Goal: Information Seeking & Learning: Learn about a topic

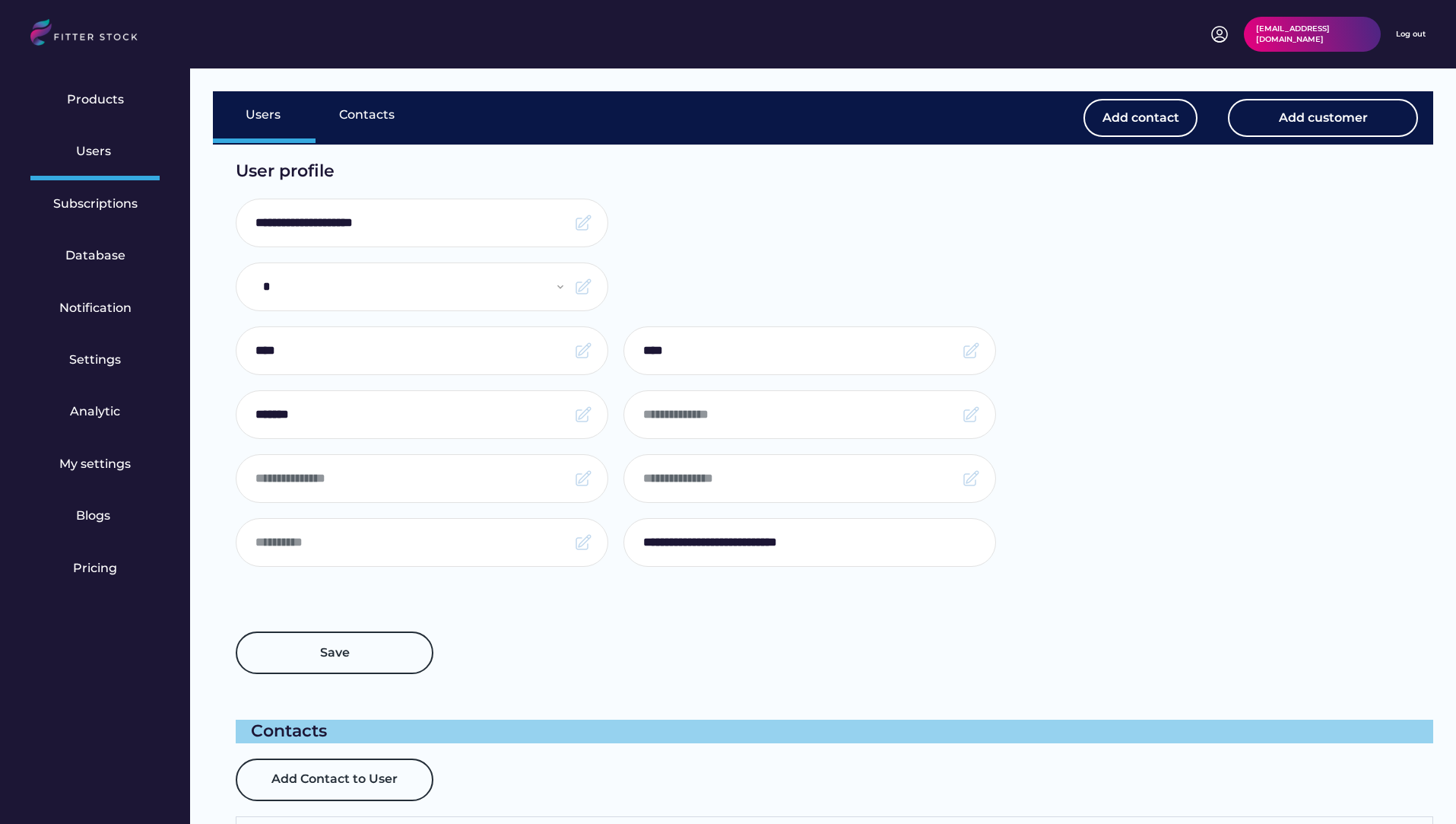
select select "*****"
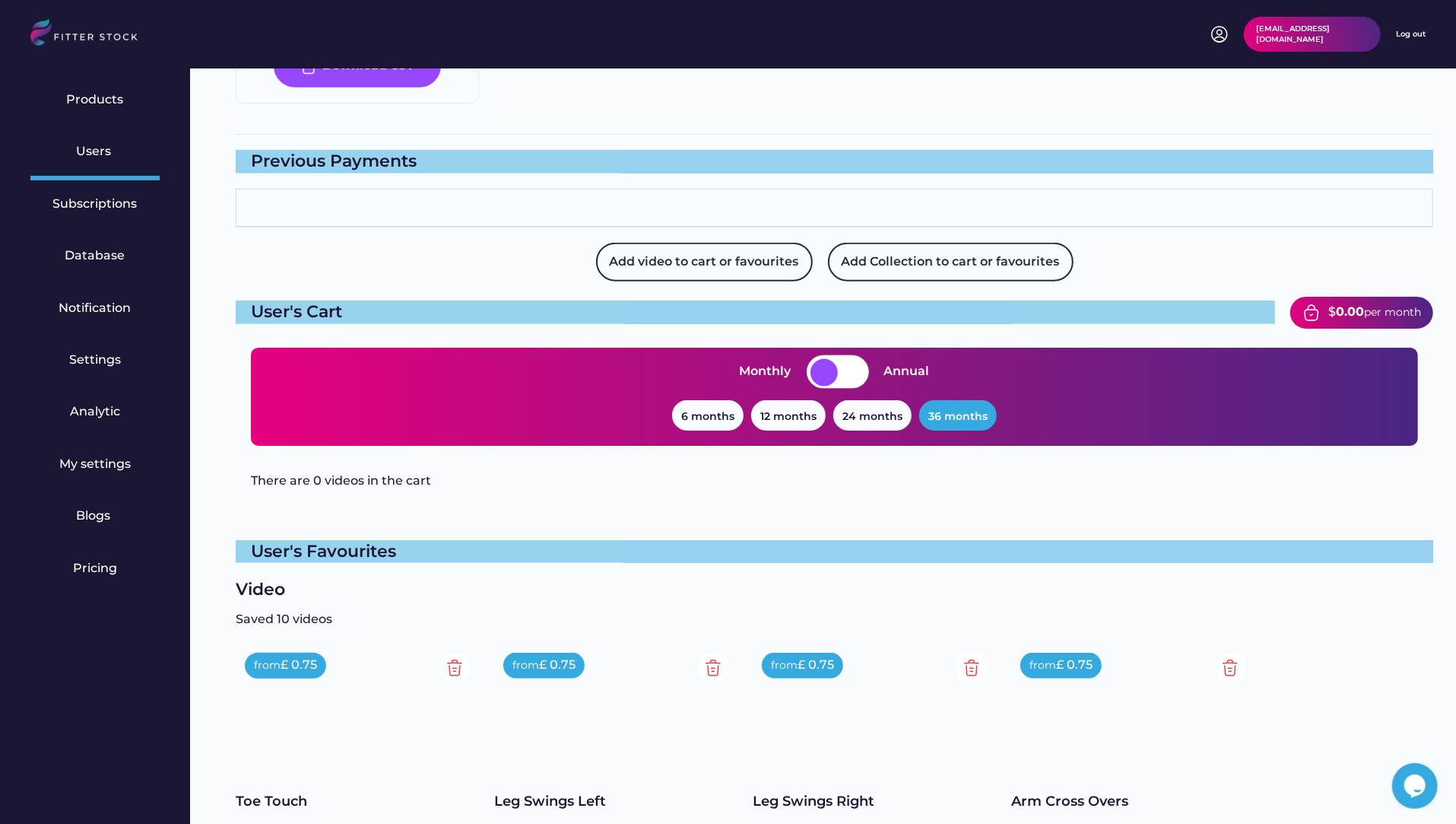
scroll to position [1284, 0]
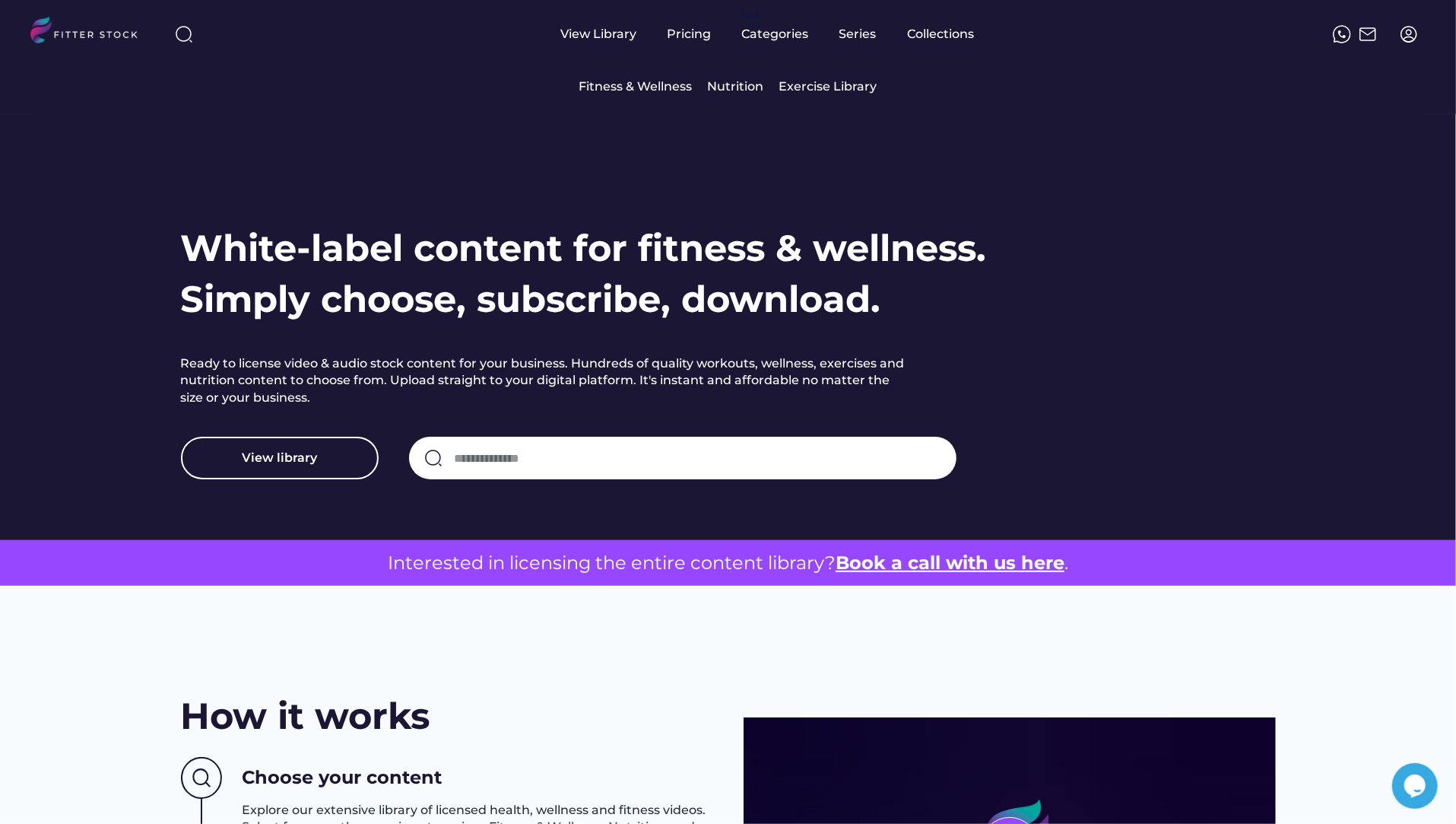
click at [684, 89] on div "Fitness & Wellness" at bounding box center [636, 87] width 114 height 17
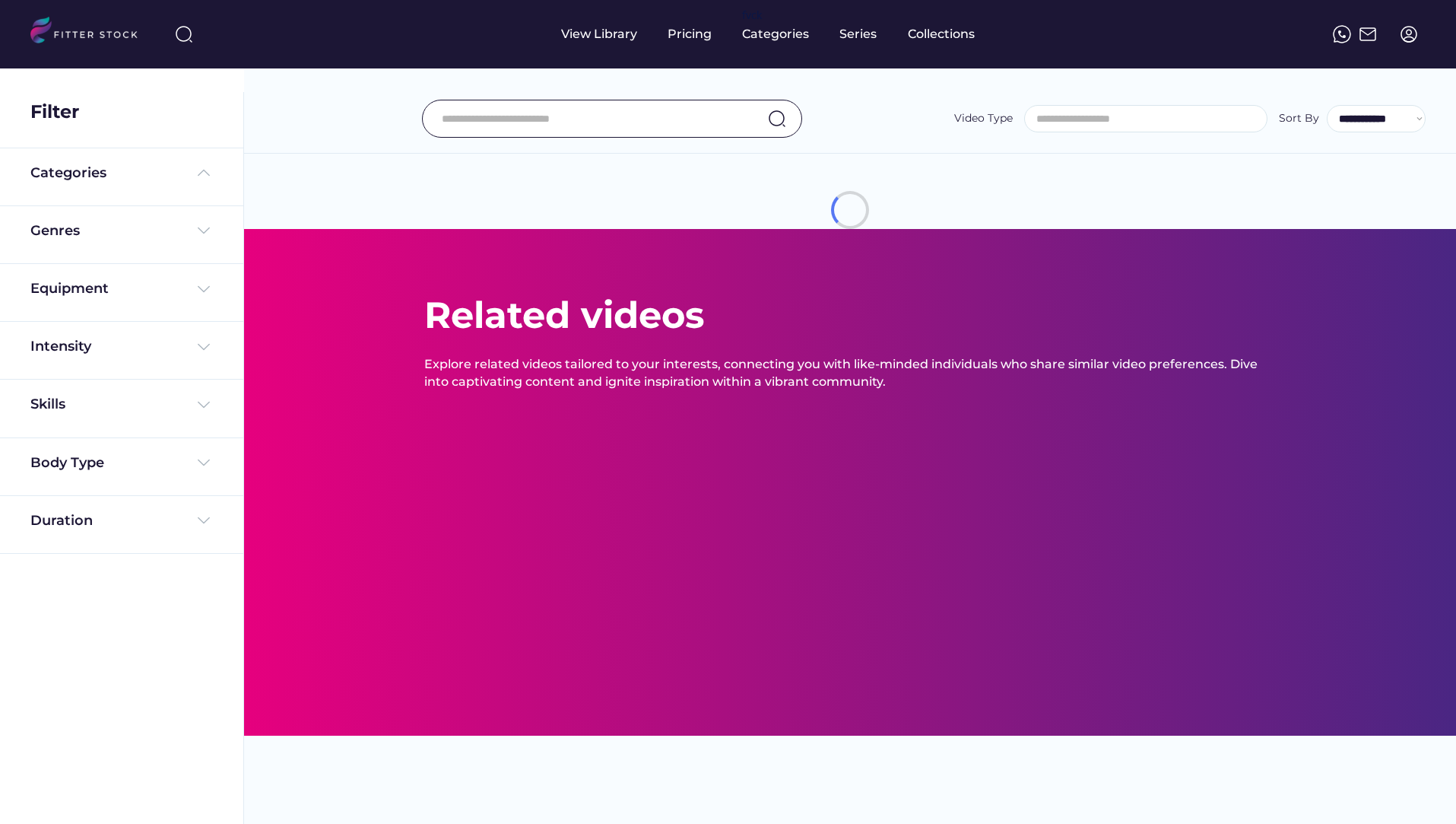
select select
select select "**********"
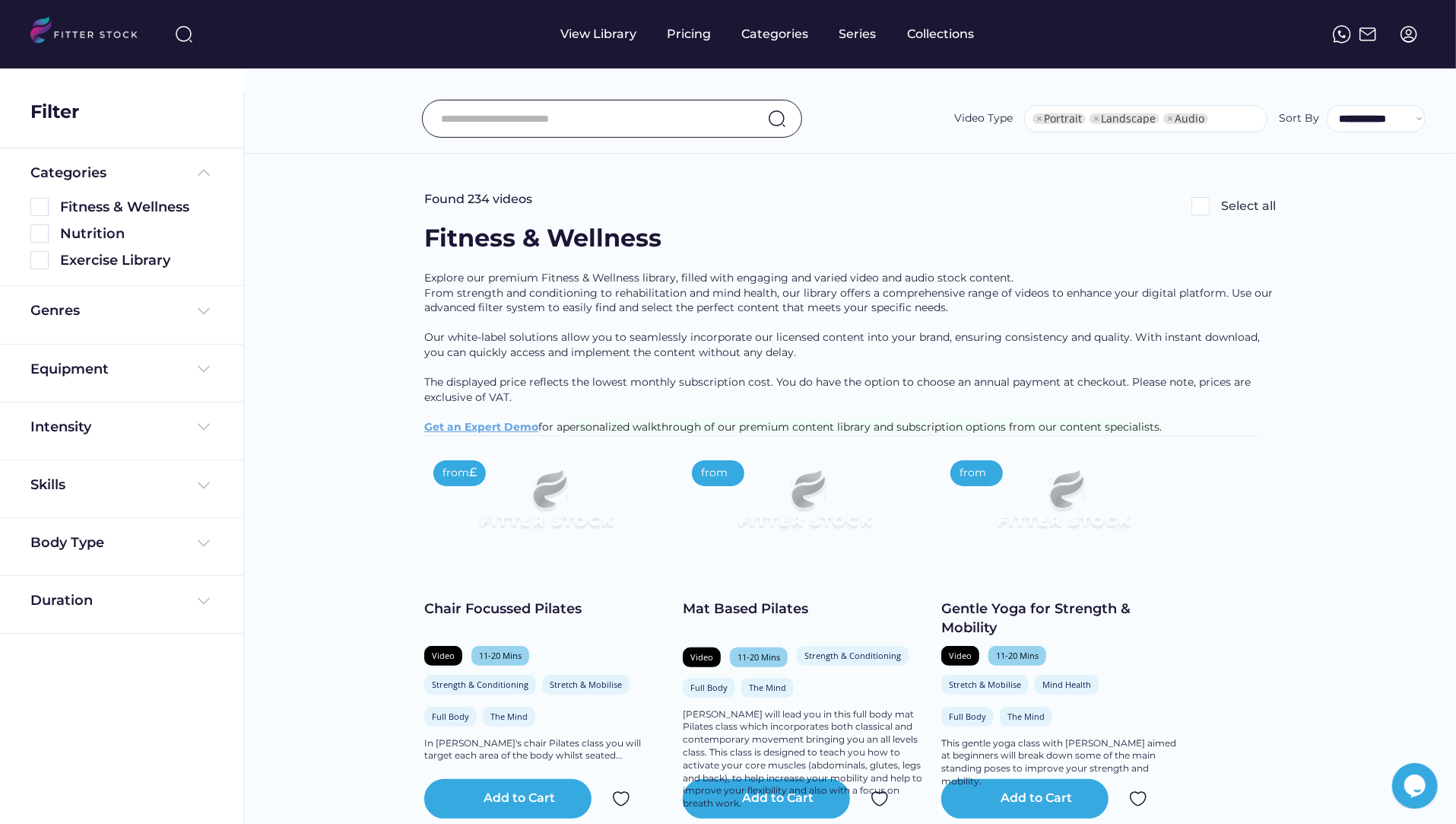
select select "**********"
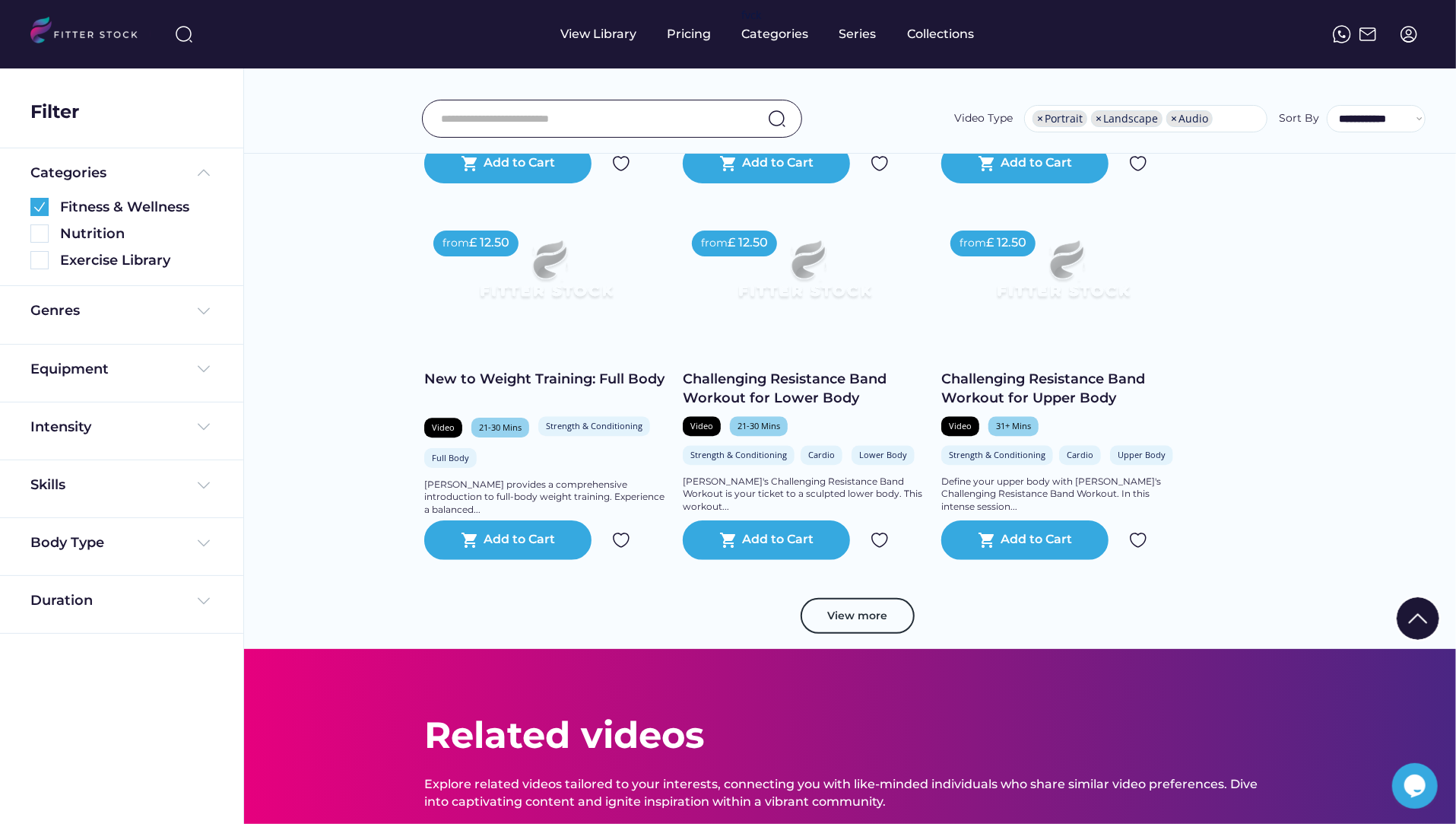
scroll to position [2639, 0]
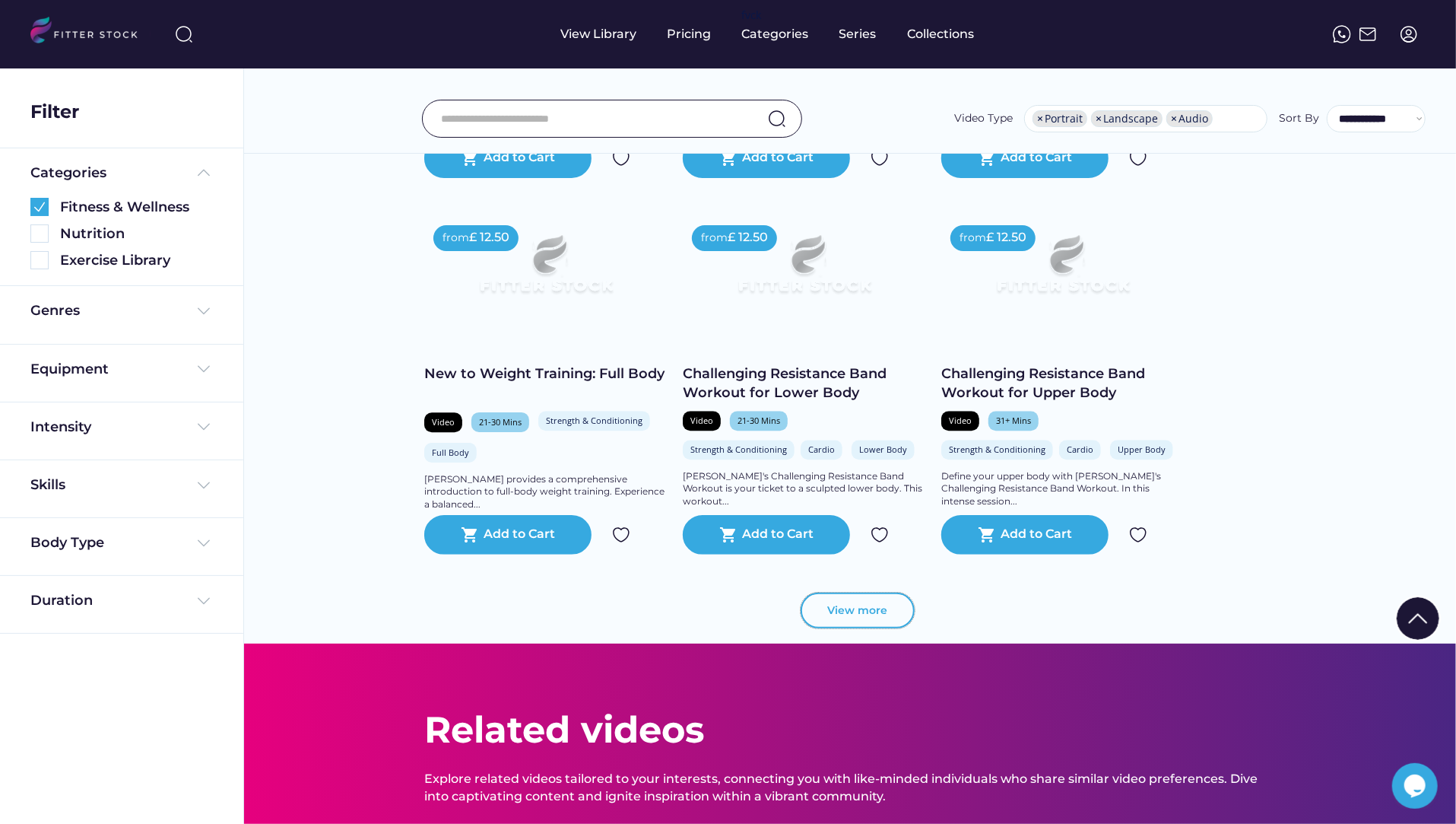
click at [835, 629] on button "View more" at bounding box center [857, 611] width 114 height 37
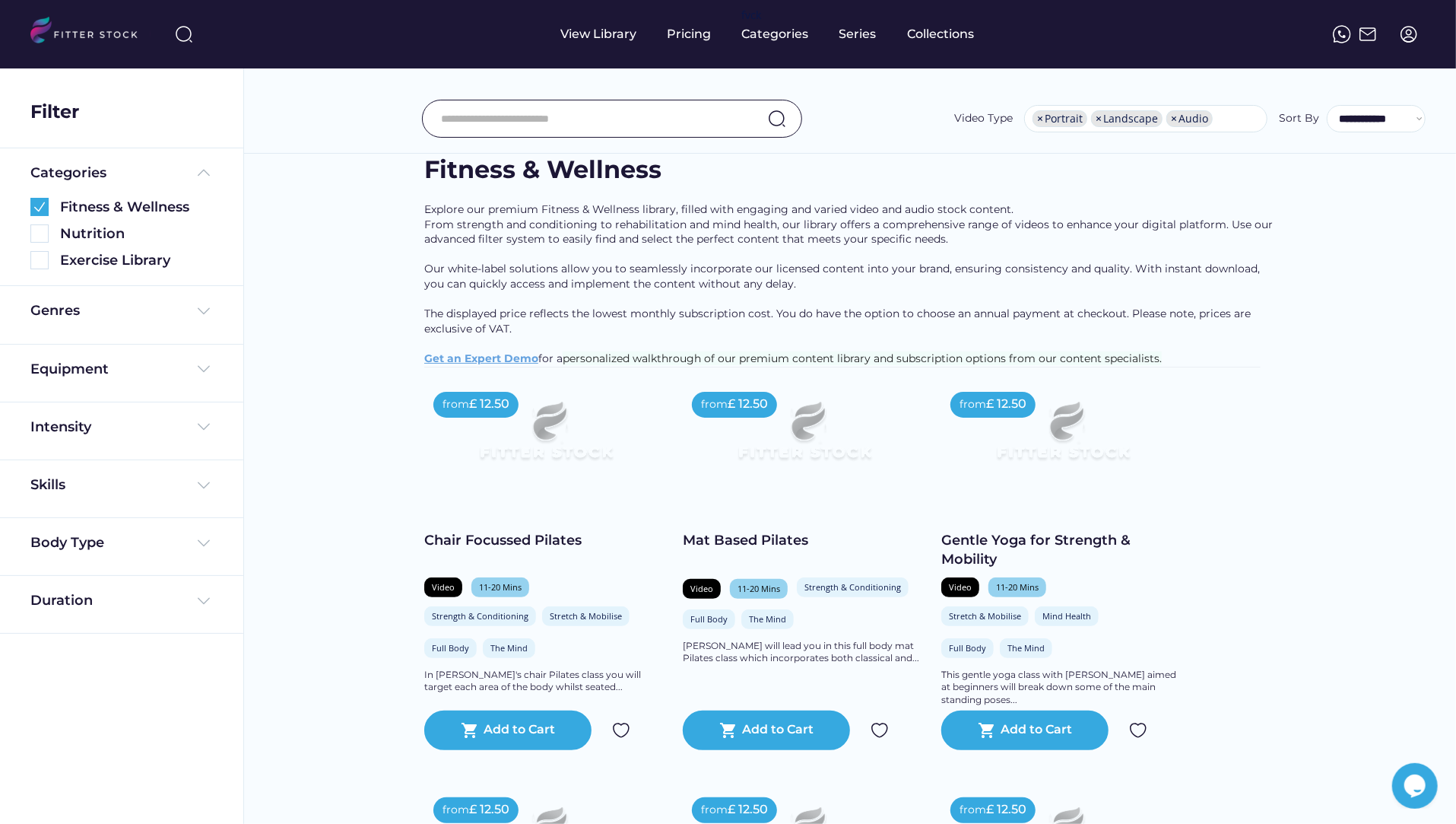
scroll to position [67, 0]
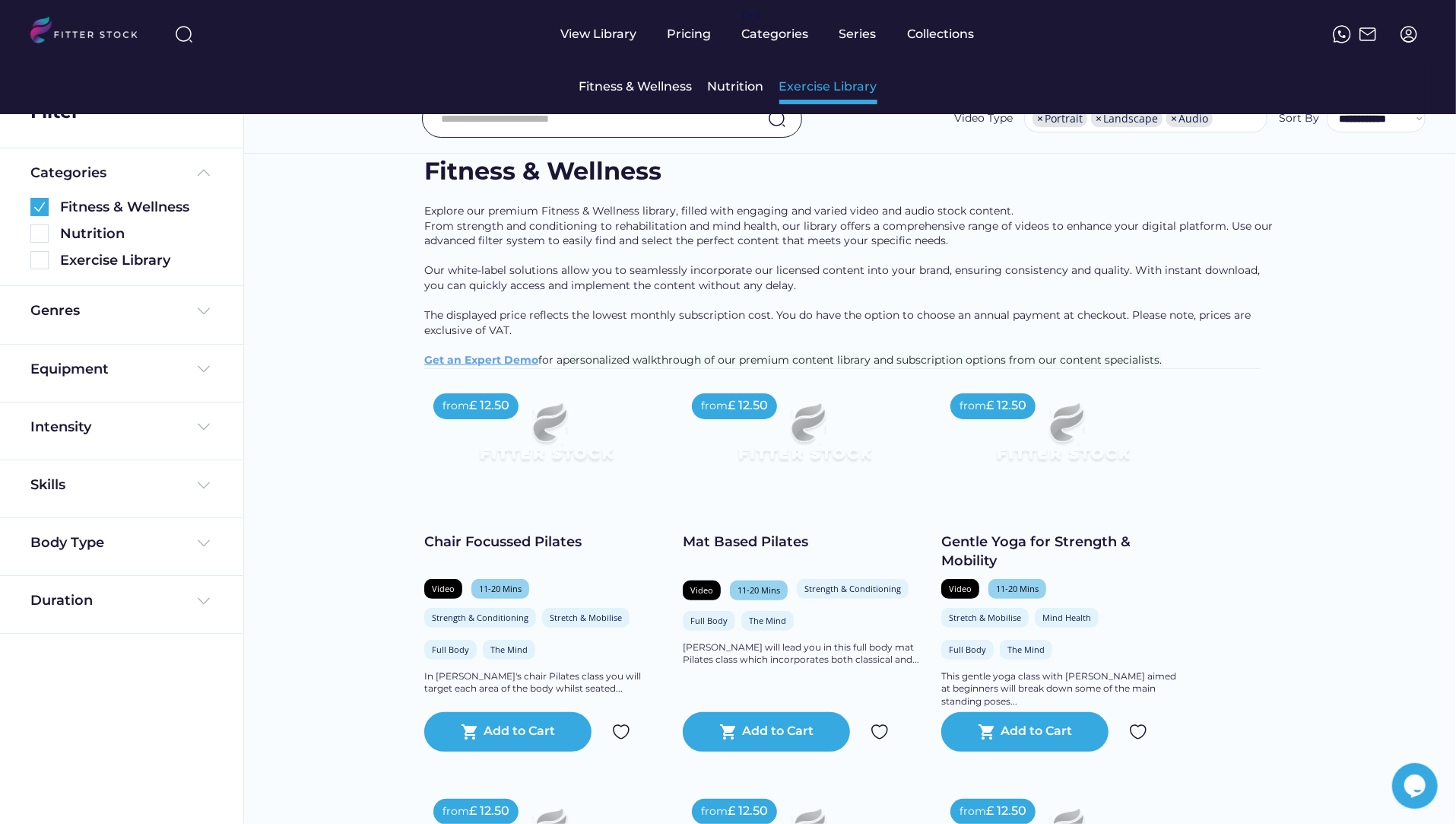
click at [804, 90] on div "Exercise Library" at bounding box center [828, 87] width 98 height 17
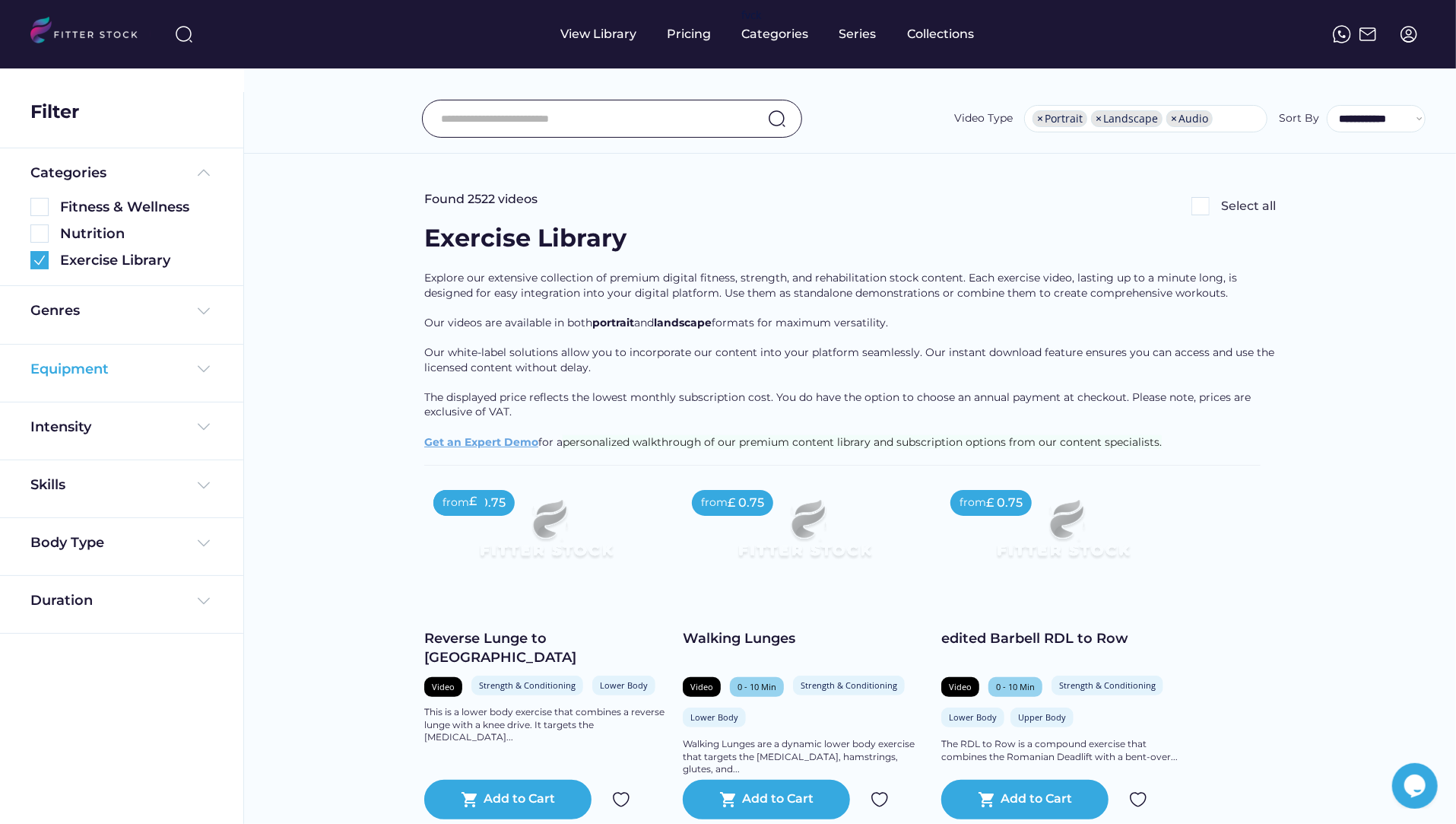
click at [111, 372] on div "Equipment" at bounding box center [122, 370] width 183 height 19
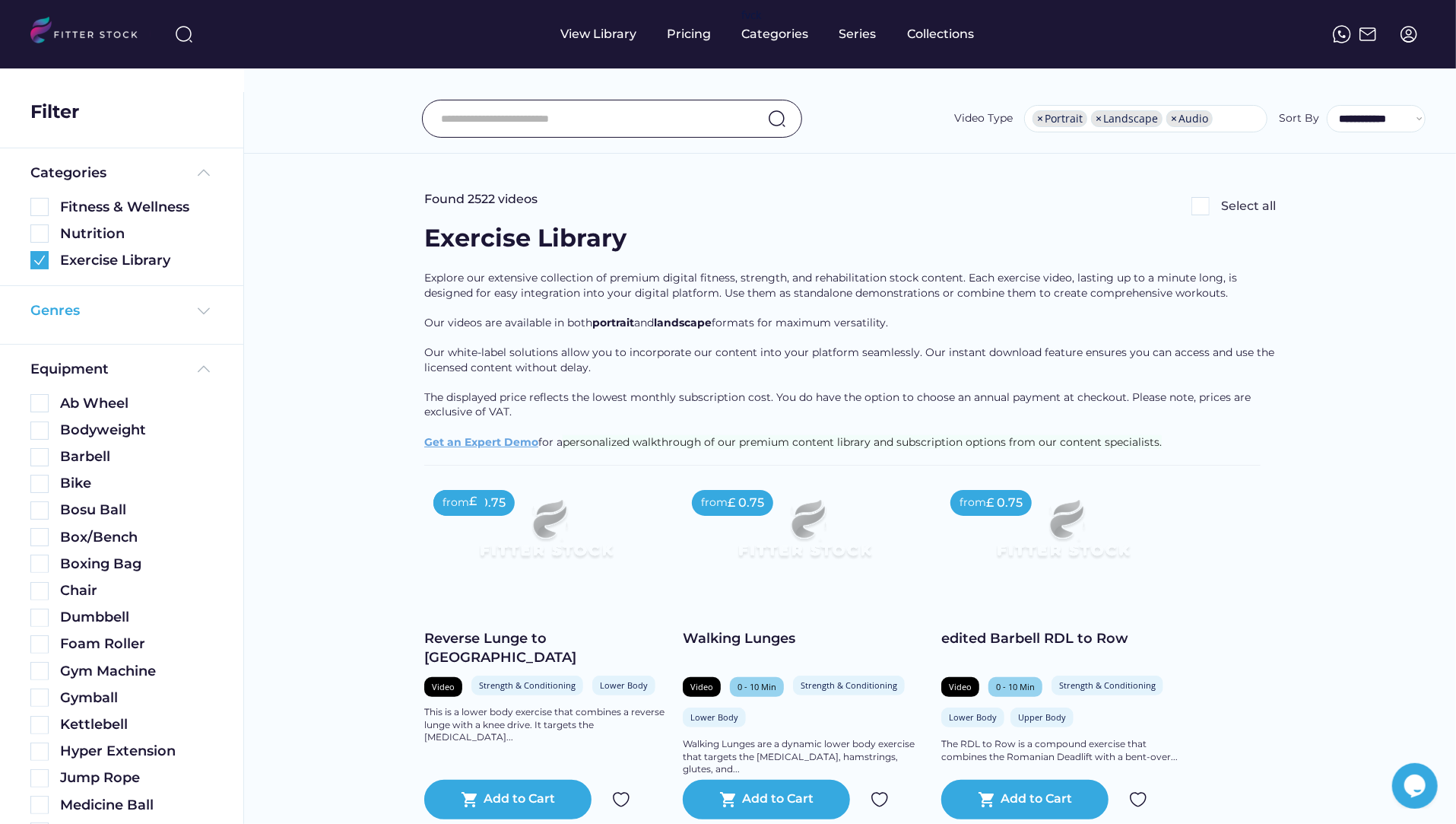
click at [64, 311] on div "Genres" at bounding box center [54, 311] width 50 height 19
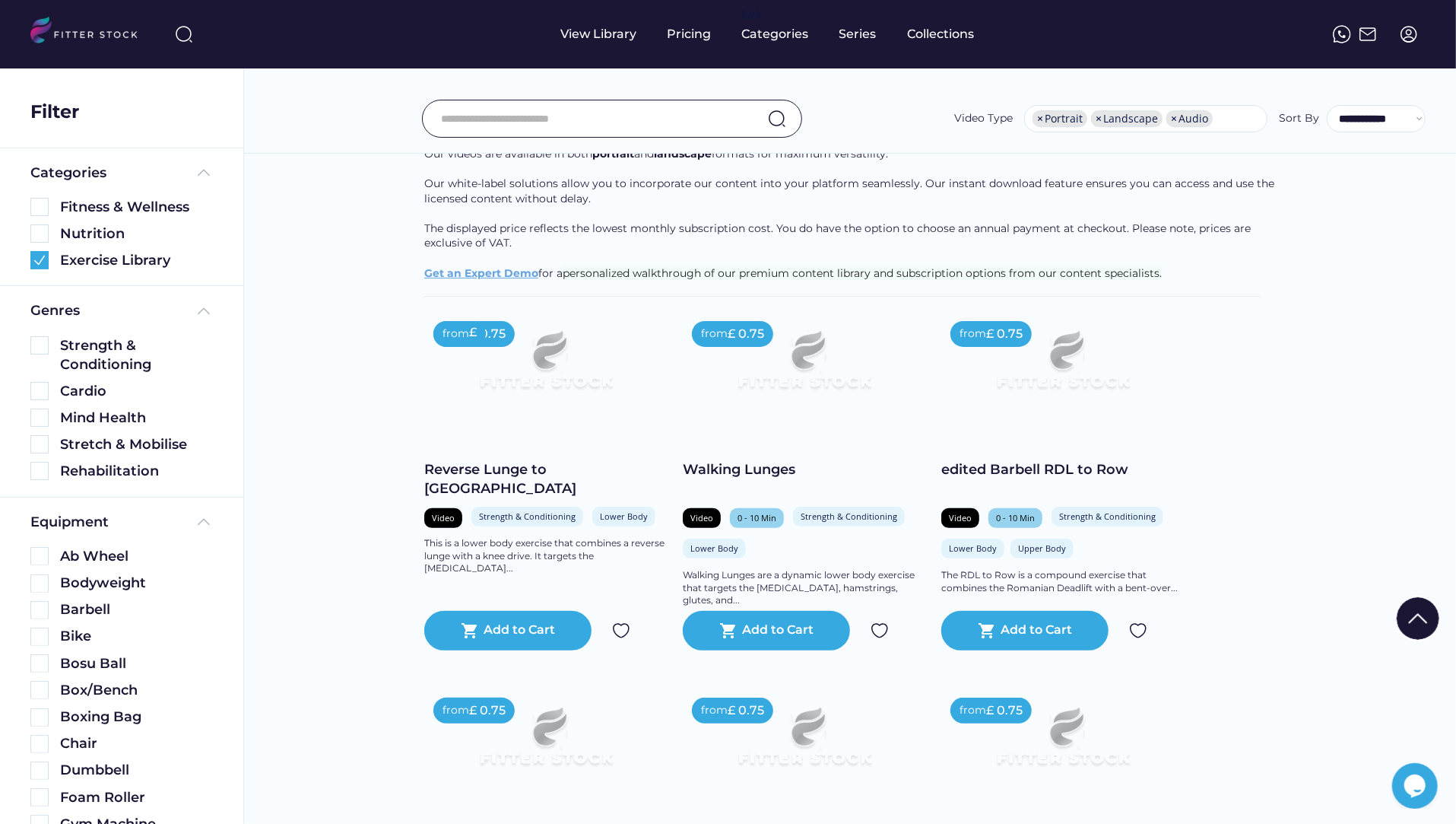
scroll to position [173, 0]
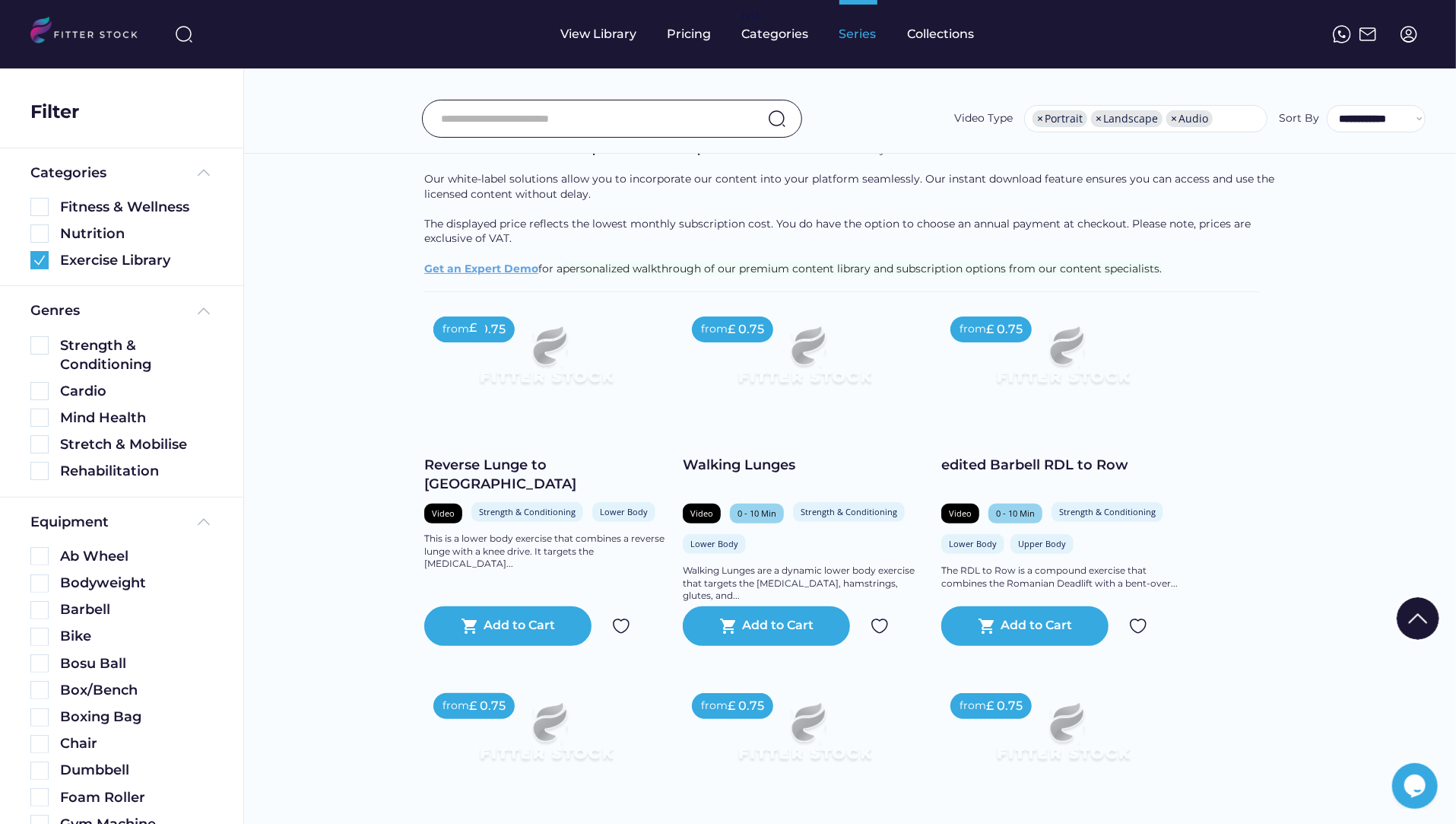
click at [857, 33] on div "Series" at bounding box center [858, 34] width 38 height 17
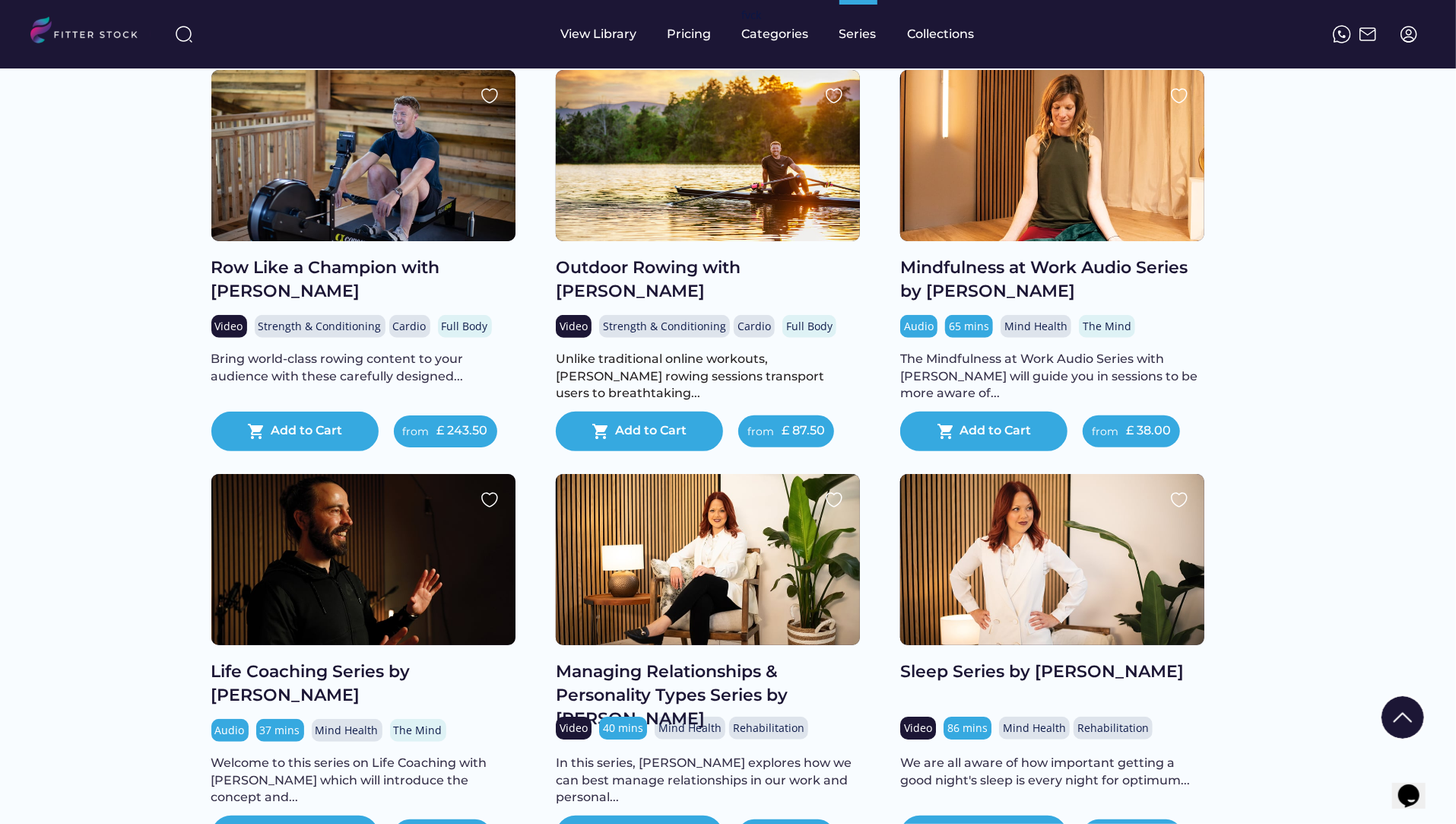
scroll to position [588, 0]
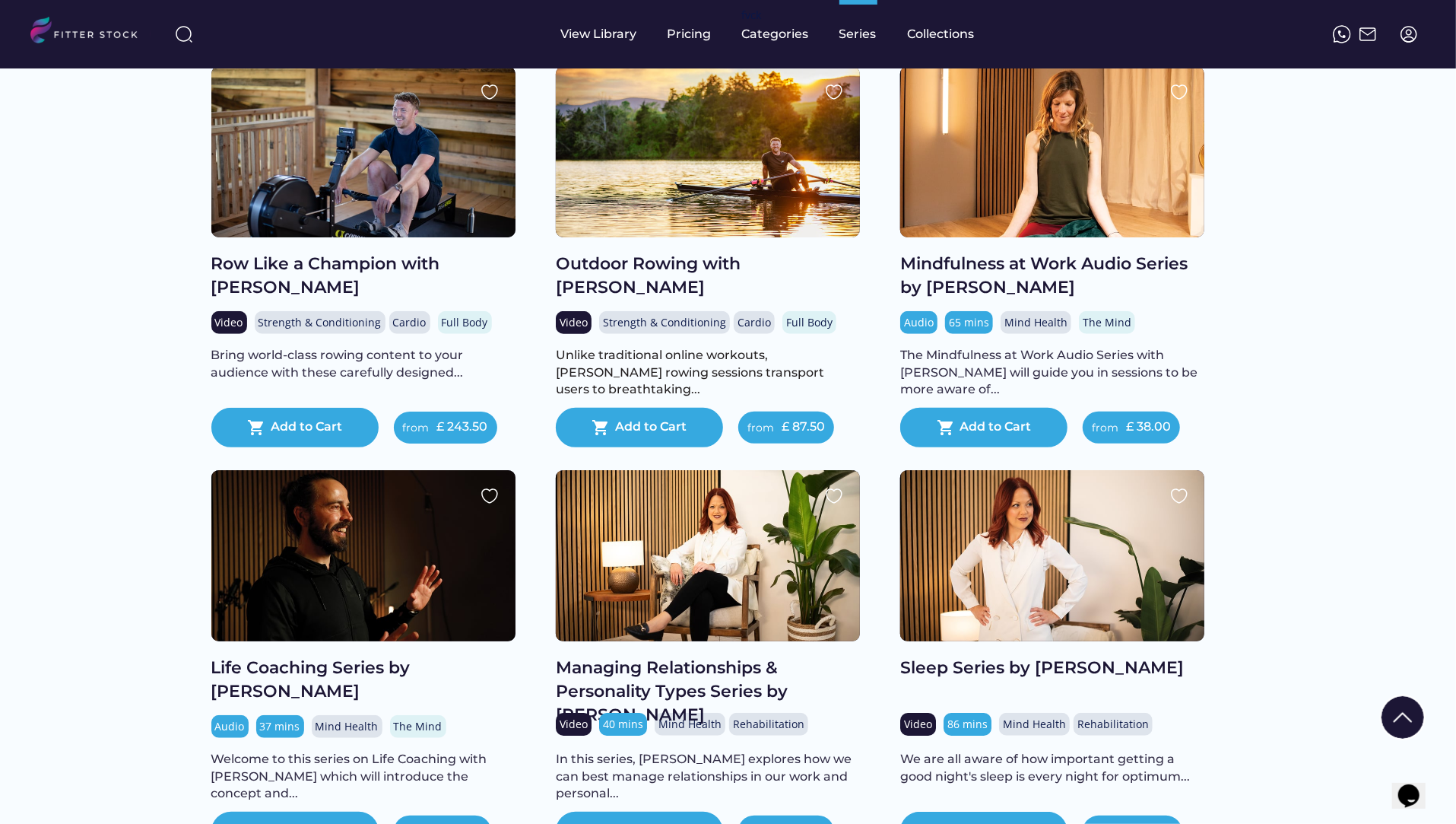
click at [585, 274] on div "Outdoor Rowing with Alex Gregory" at bounding box center [708, 276] width 304 height 47
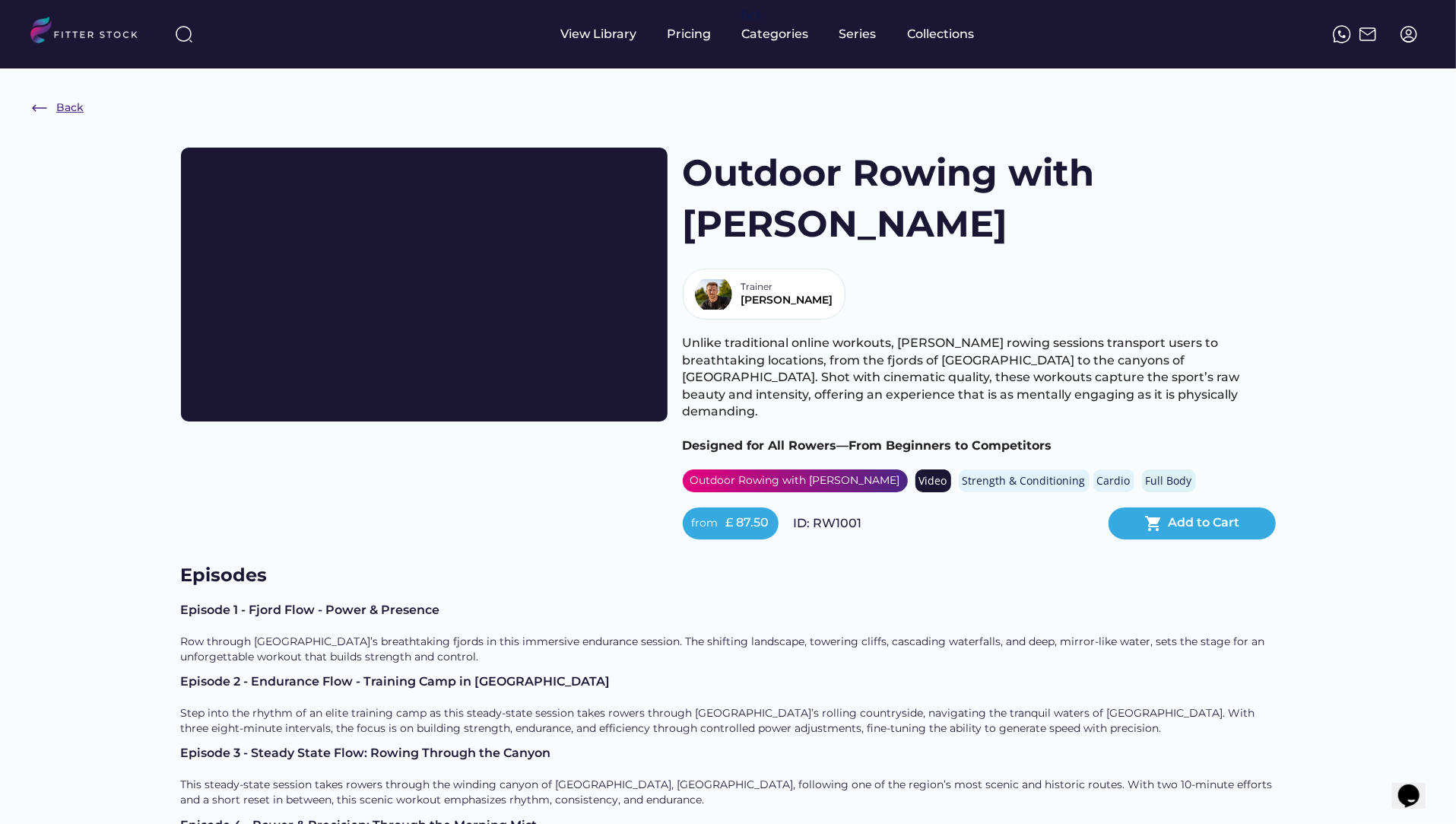
click at [66, 105] on div "Back" at bounding box center [70, 108] width 27 height 16
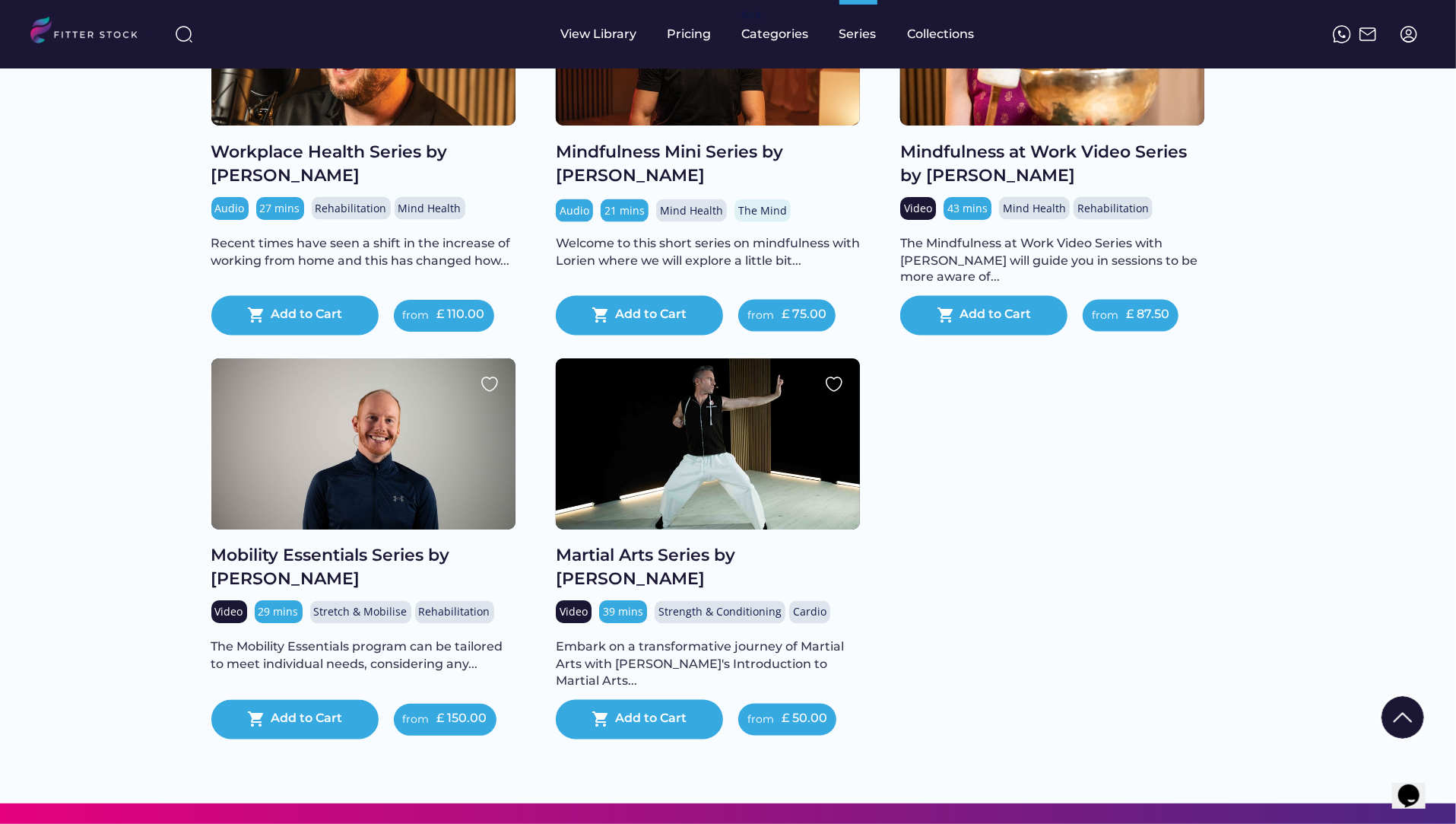
scroll to position [1933, 0]
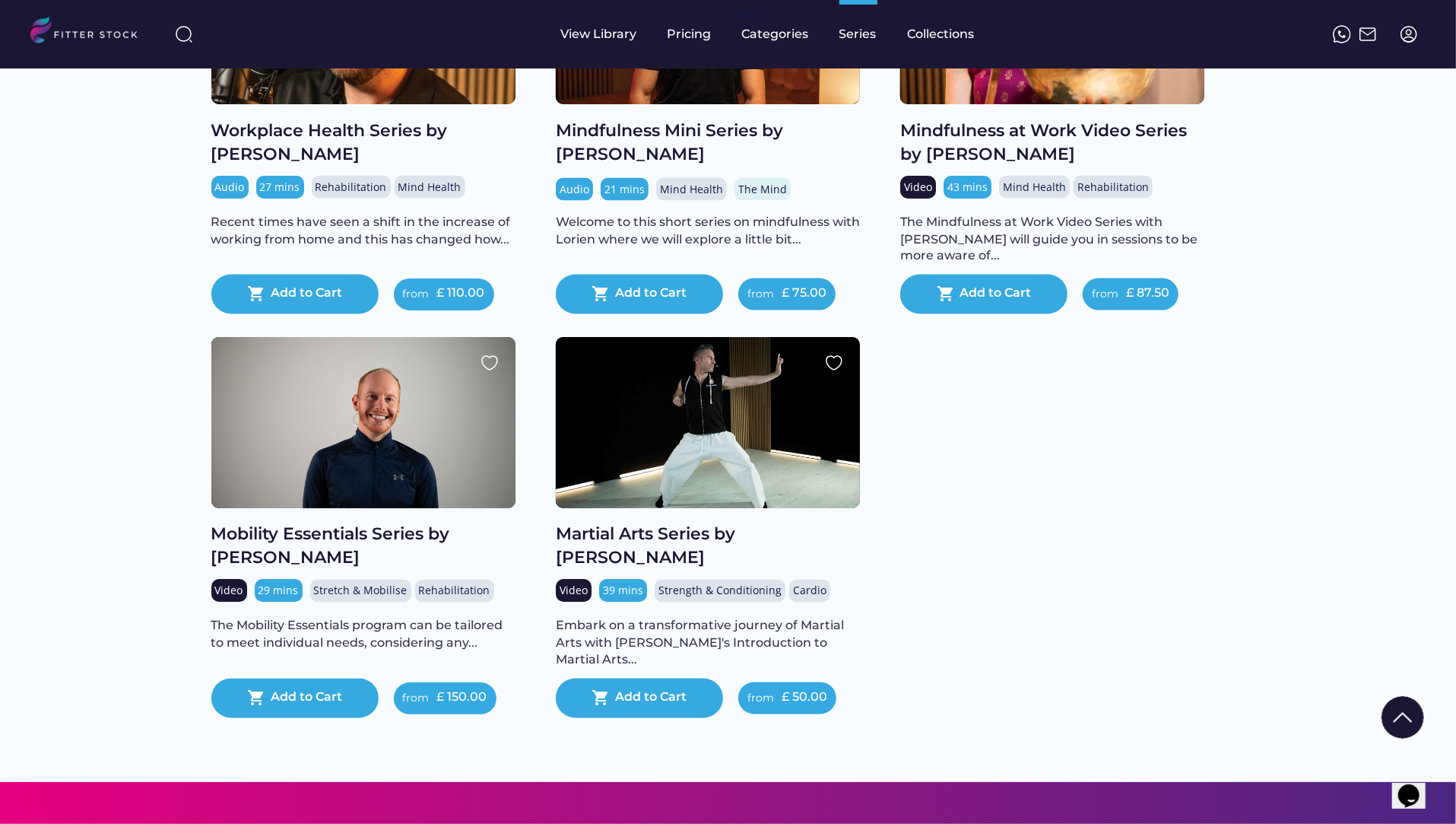
click at [660, 553] on div "Martial Arts Series by [PERSON_NAME]" at bounding box center [708, 547] width 304 height 47
